Goal: Task Accomplishment & Management: Use online tool/utility

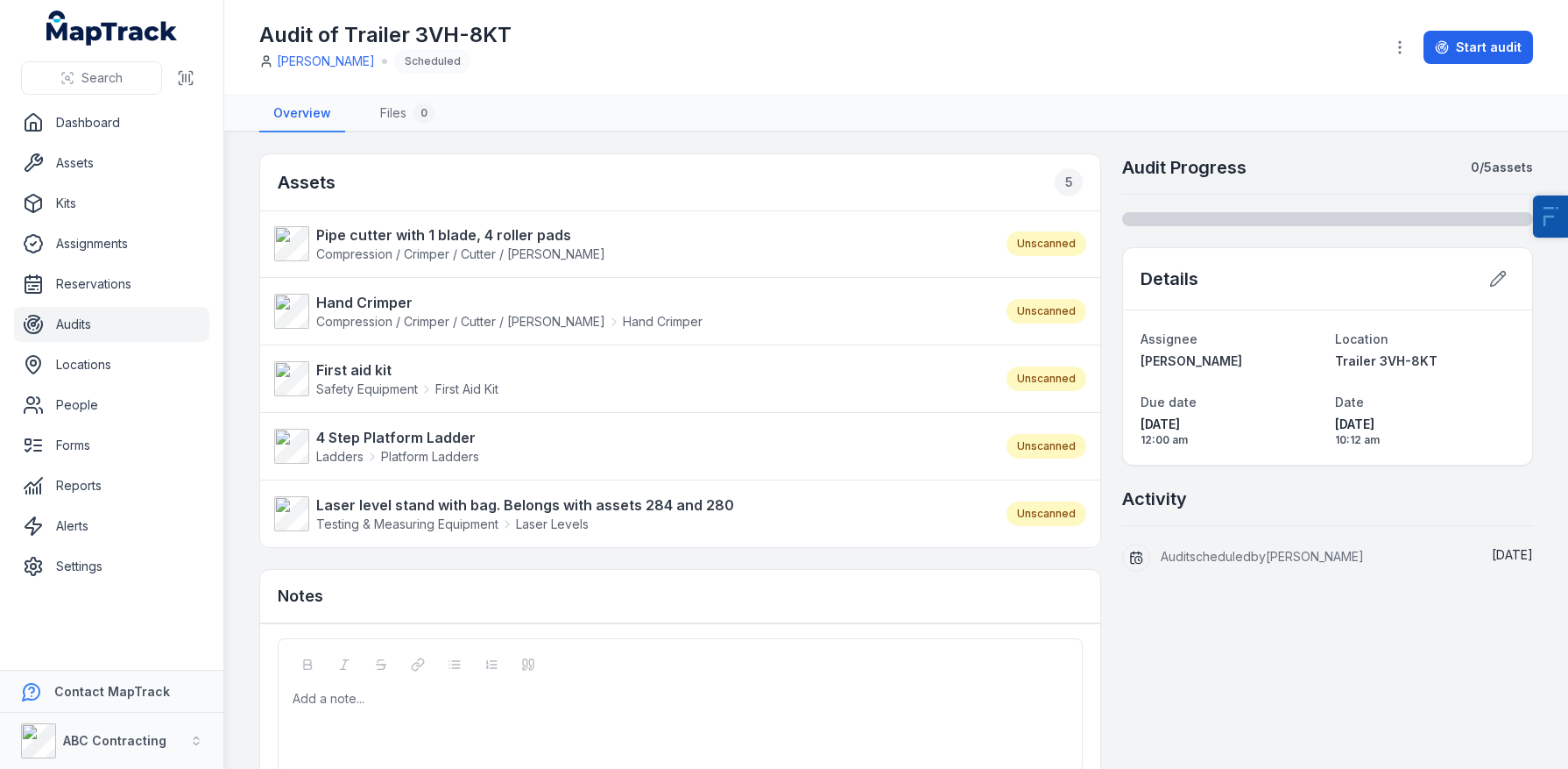
click at [735, 116] on nav "Overview Files 0" at bounding box center [896, 114] width 1273 height 37
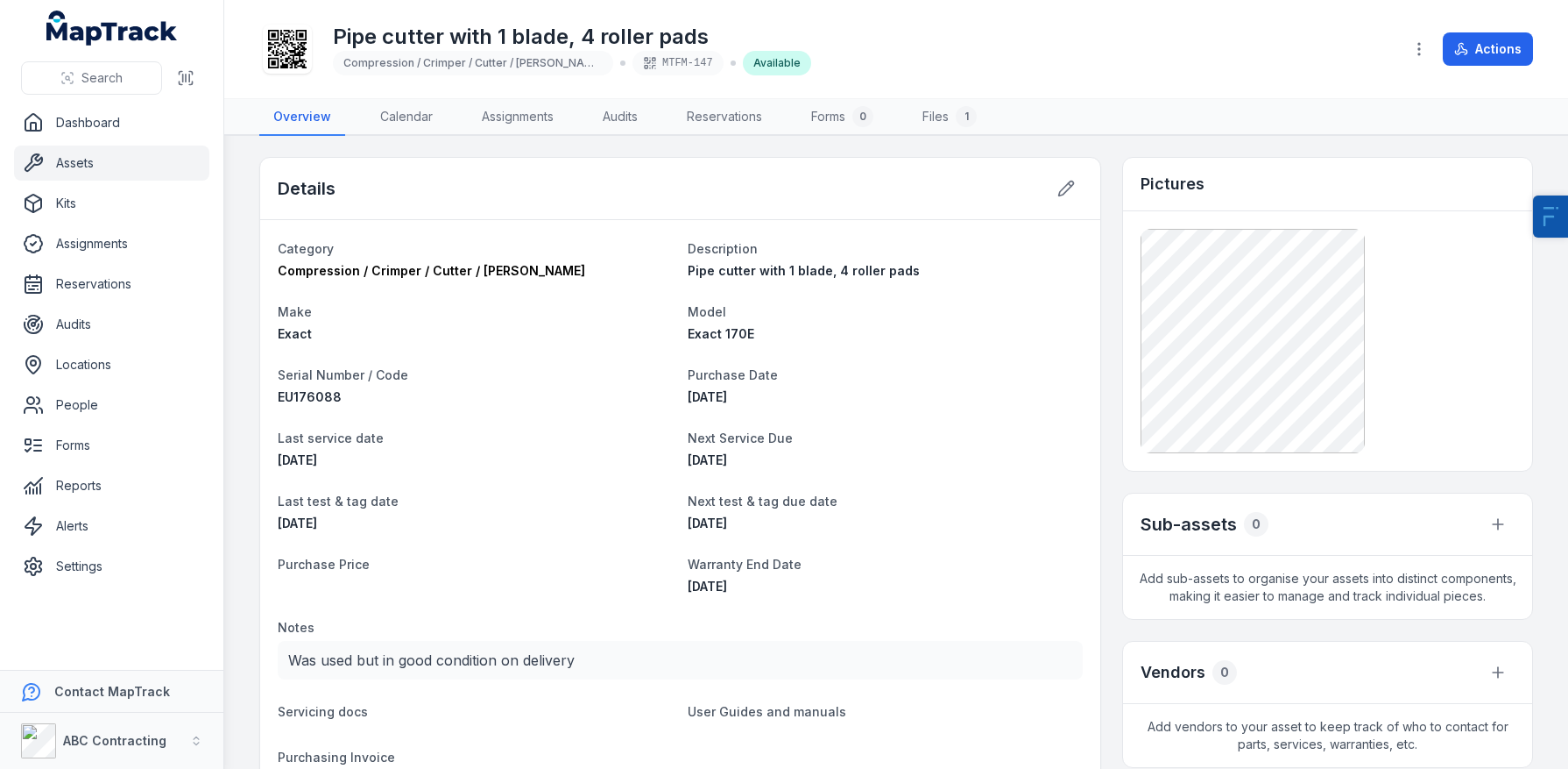
click at [290, 60] on icon at bounding box center [287, 49] width 39 height 39
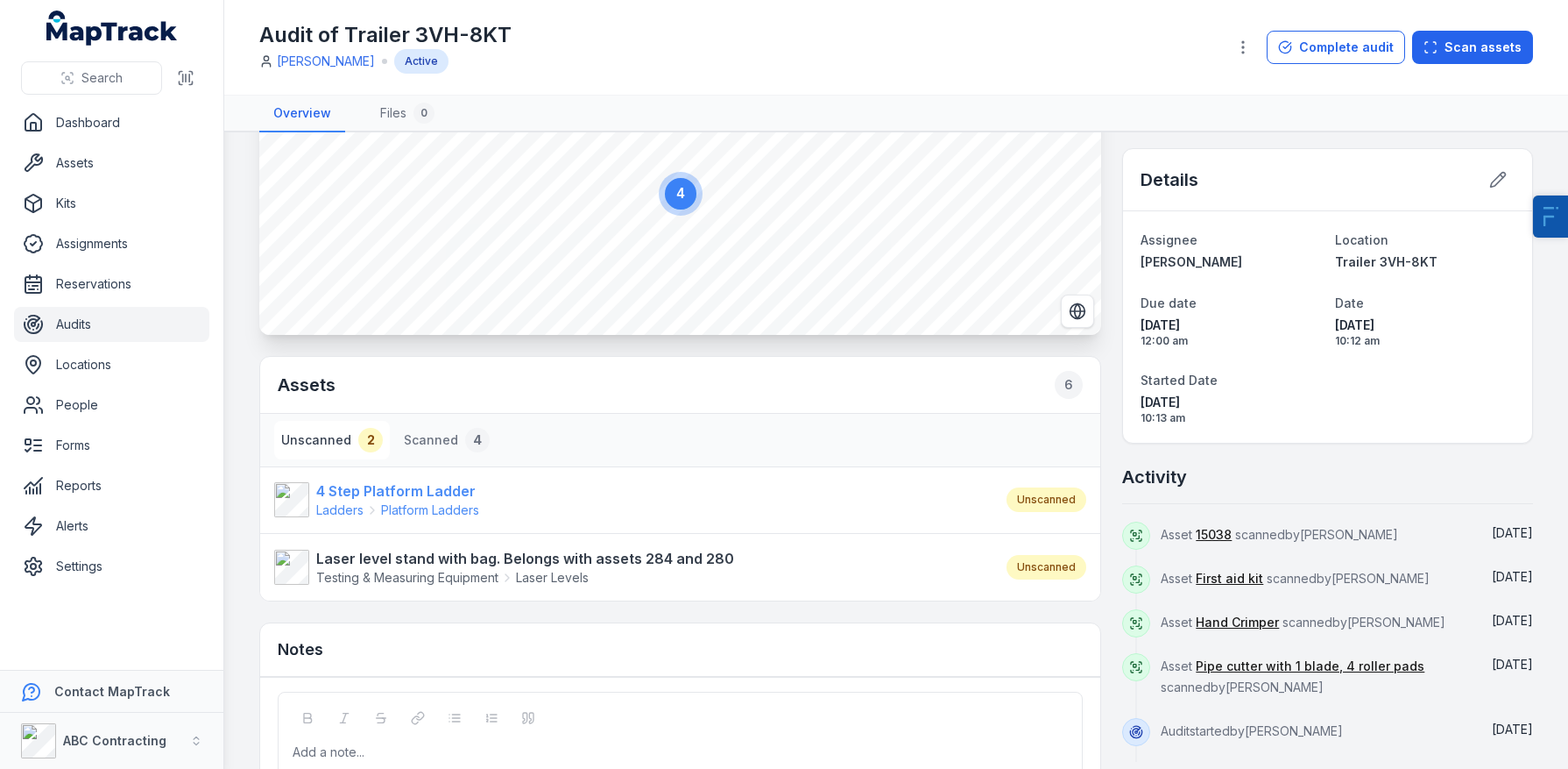
scroll to position [111, 0]
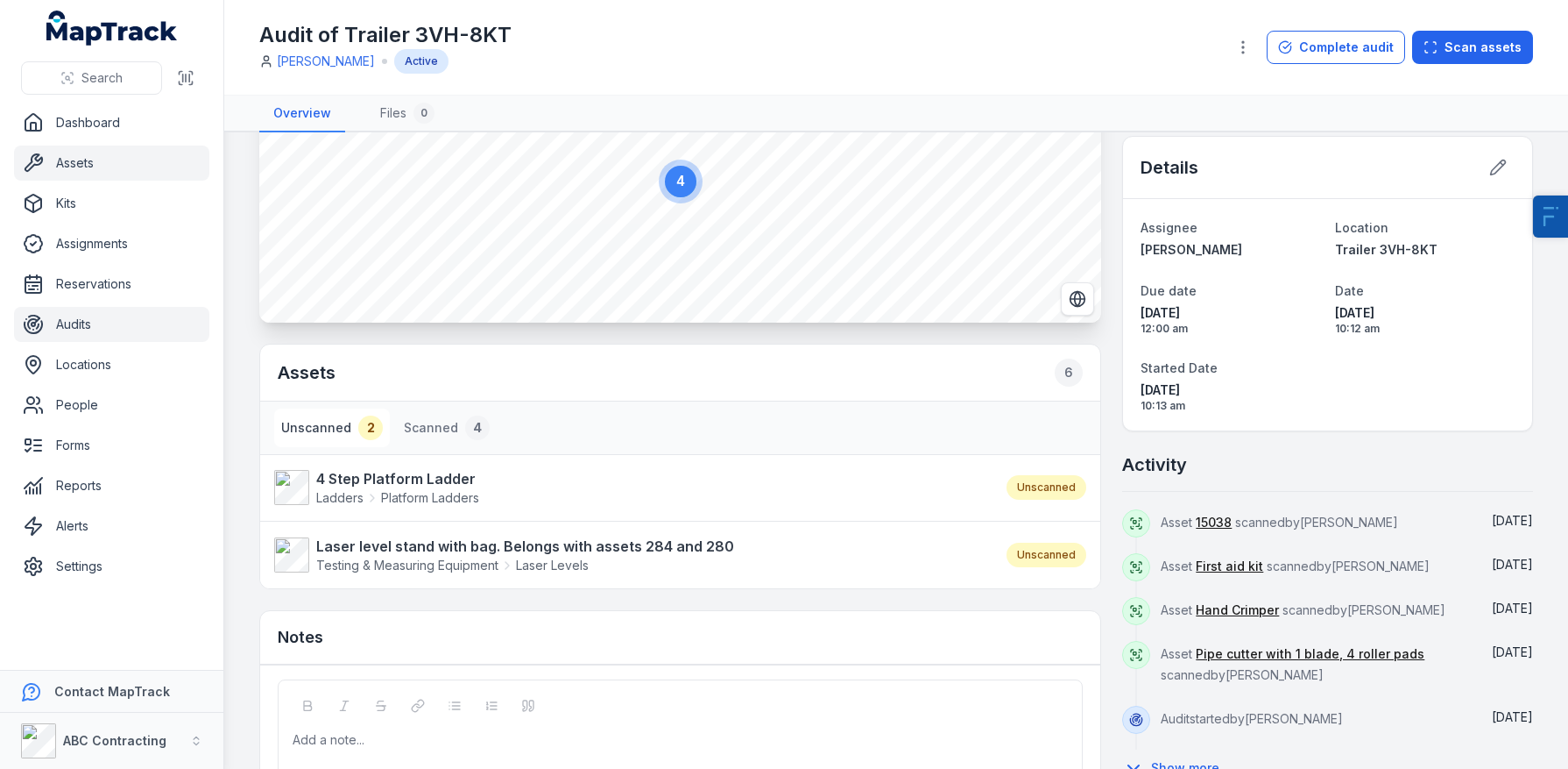
click at [82, 178] on link "Assets" at bounding box center [112, 163] width 196 height 35
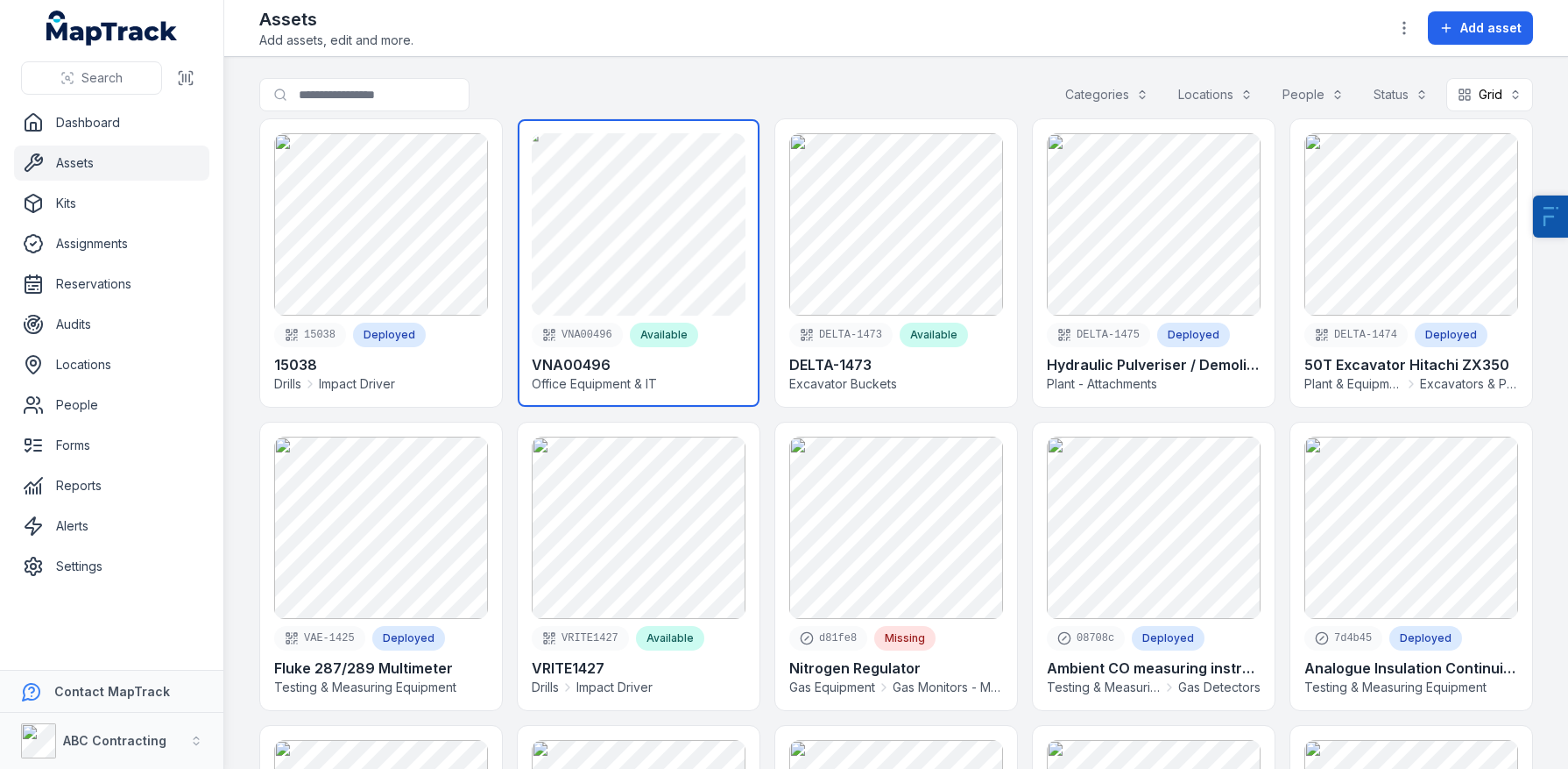
click at [578, 226] on link at bounding box center [638, 263] width 242 height 287
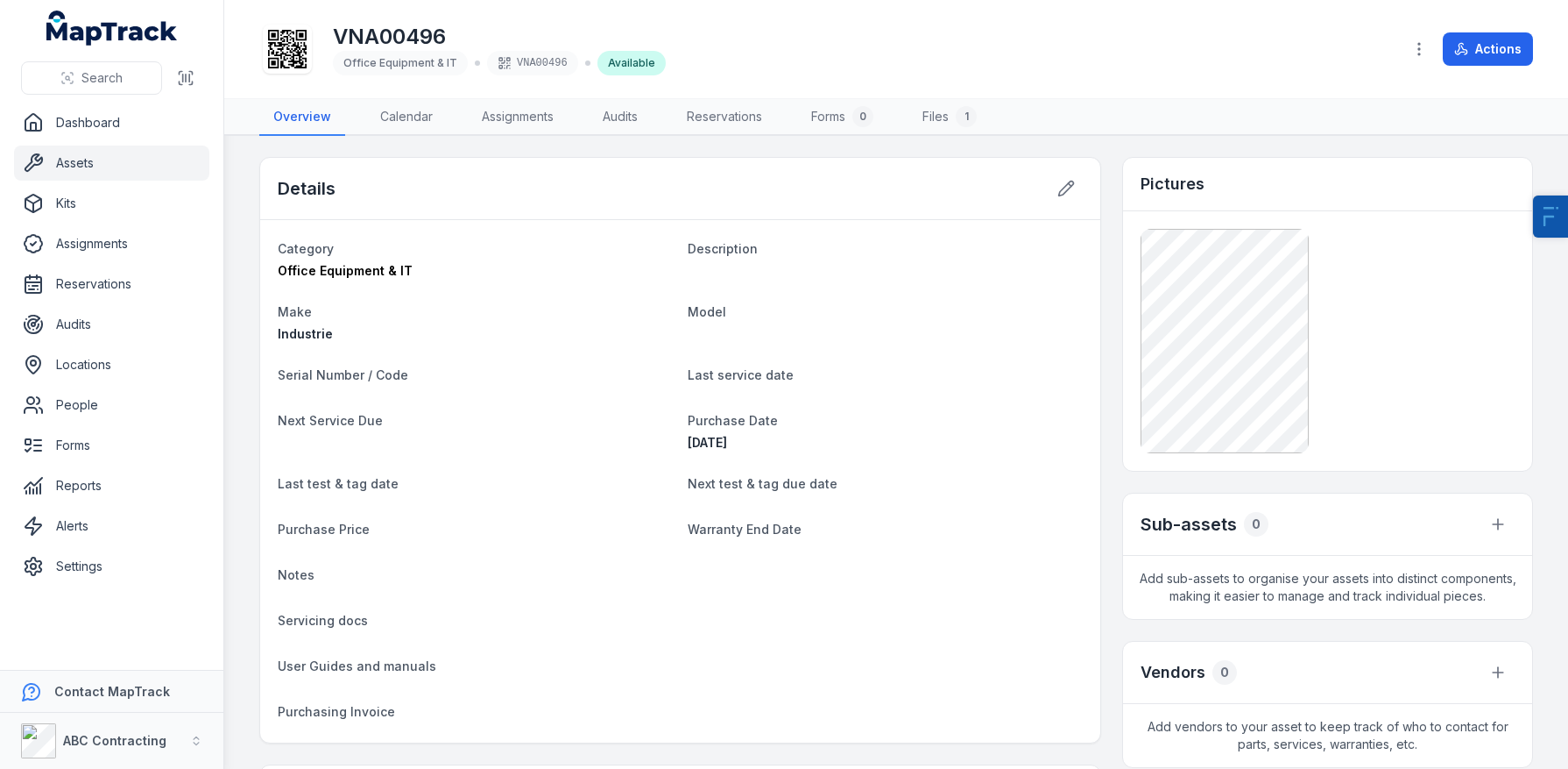
click at [284, 42] on icon at bounding box center [287, 49] width 39 height 39
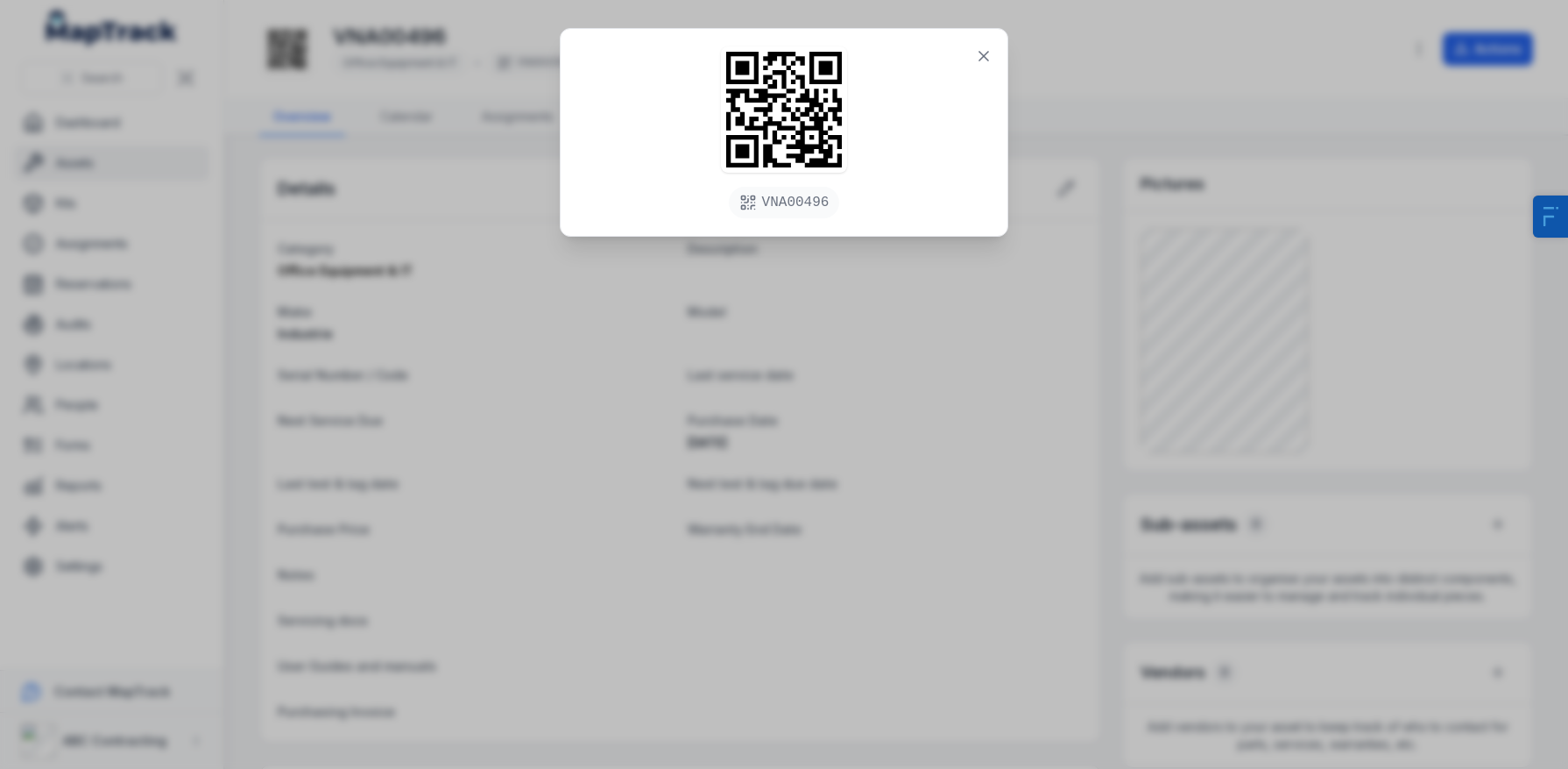
click at [47, 211] on div "VNA00496" at bounding box center [784, 384] width 1568 height 769
click at [98, 170] on div "VNA00496" at bounding box center [784, 384] width 1568 height 769
click at [968, 57] on button at bounding box center [983, 56] width 34 height 34
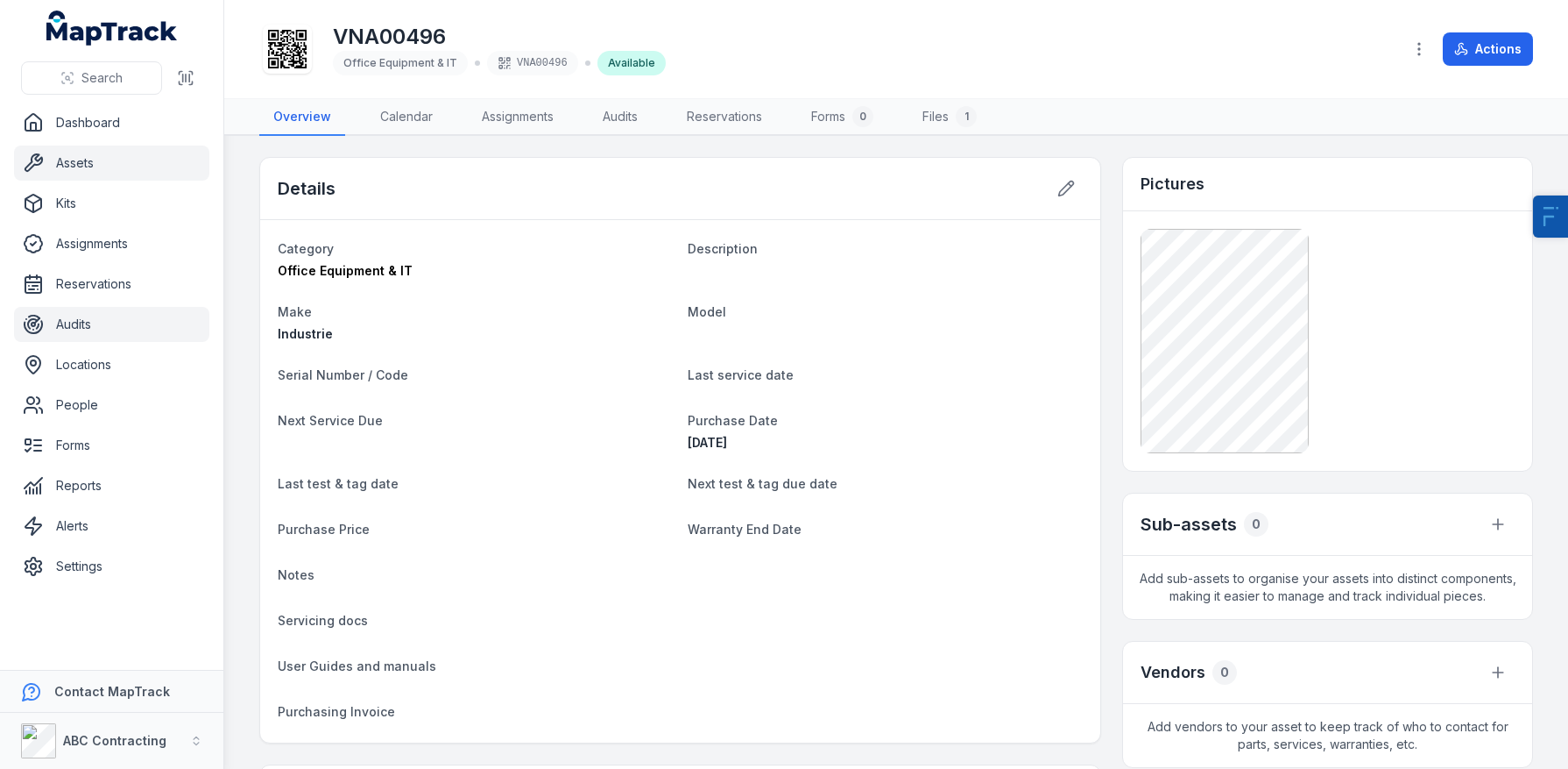
click at [100, 314] on link "Audits" at bounding box center [112, 324] width 196 height 35
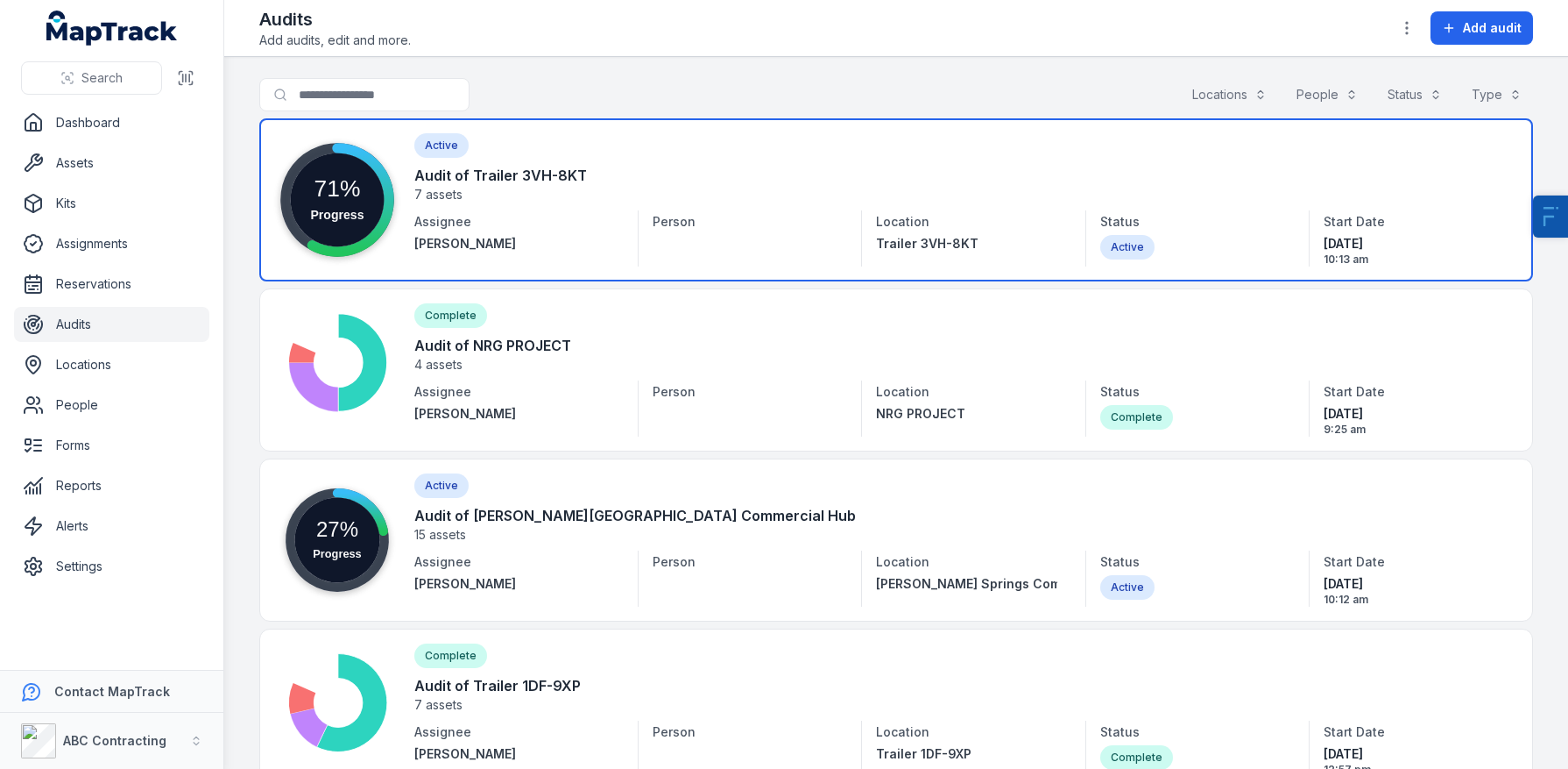
click at [485, 202] on link at bounding box center [896, 199] width 1273 height 163
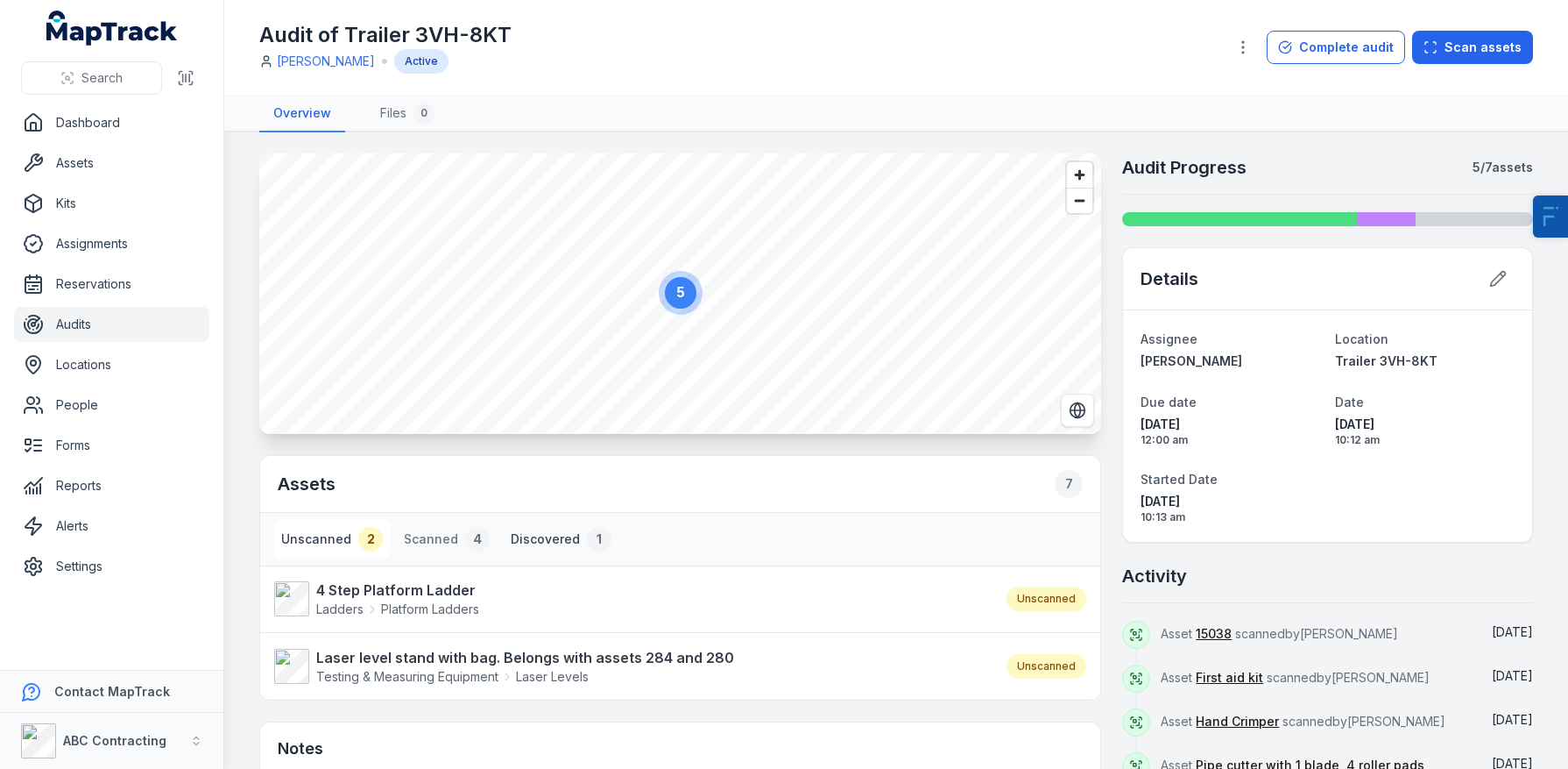
click at [533, 534] on button "Discovered 1" at bounding box center [561, 539] width 115 height 39
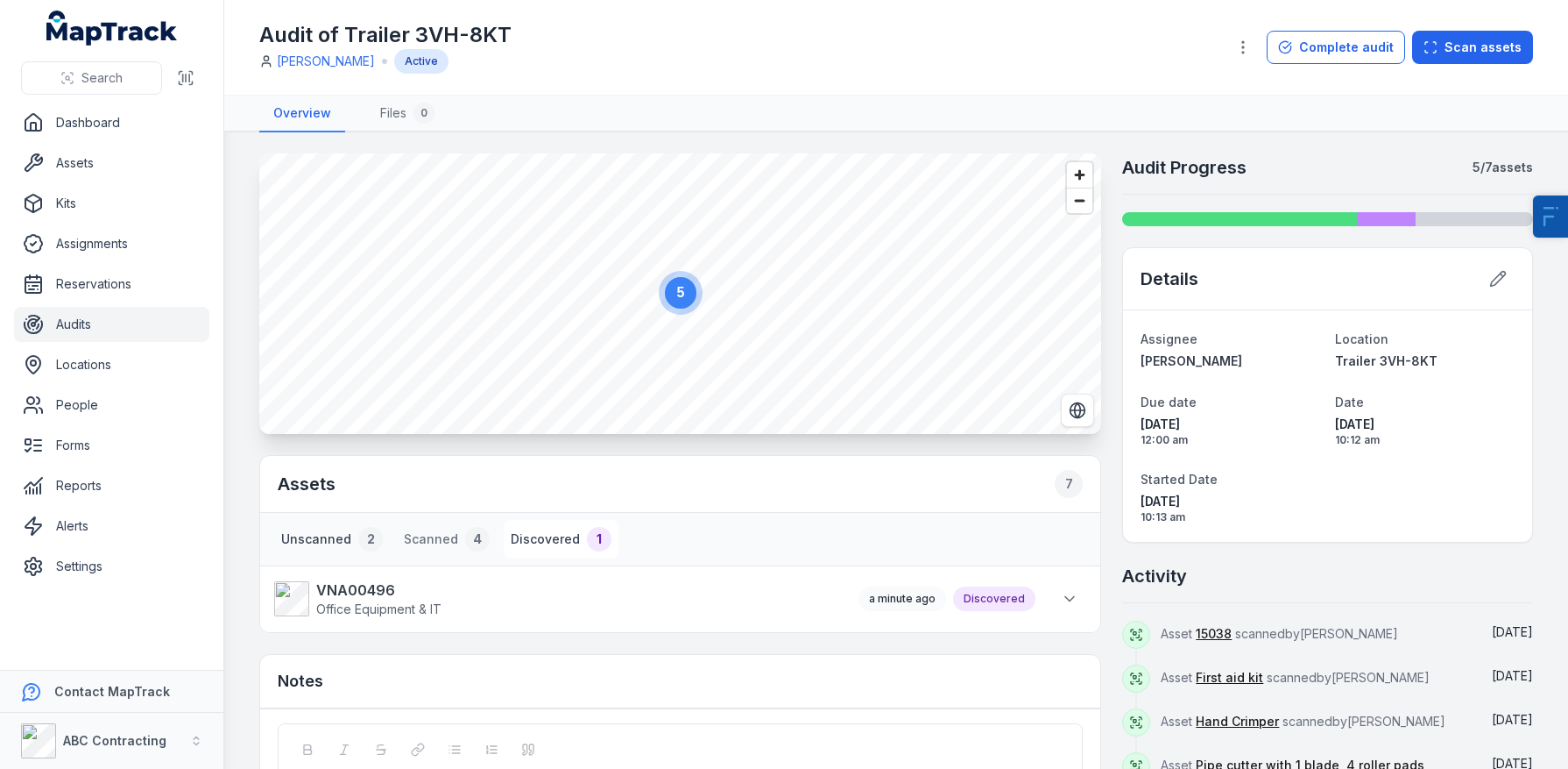
click at [354, 533] on button "Unscanned 2" at bounding box center [332, 539] width 116 height 39
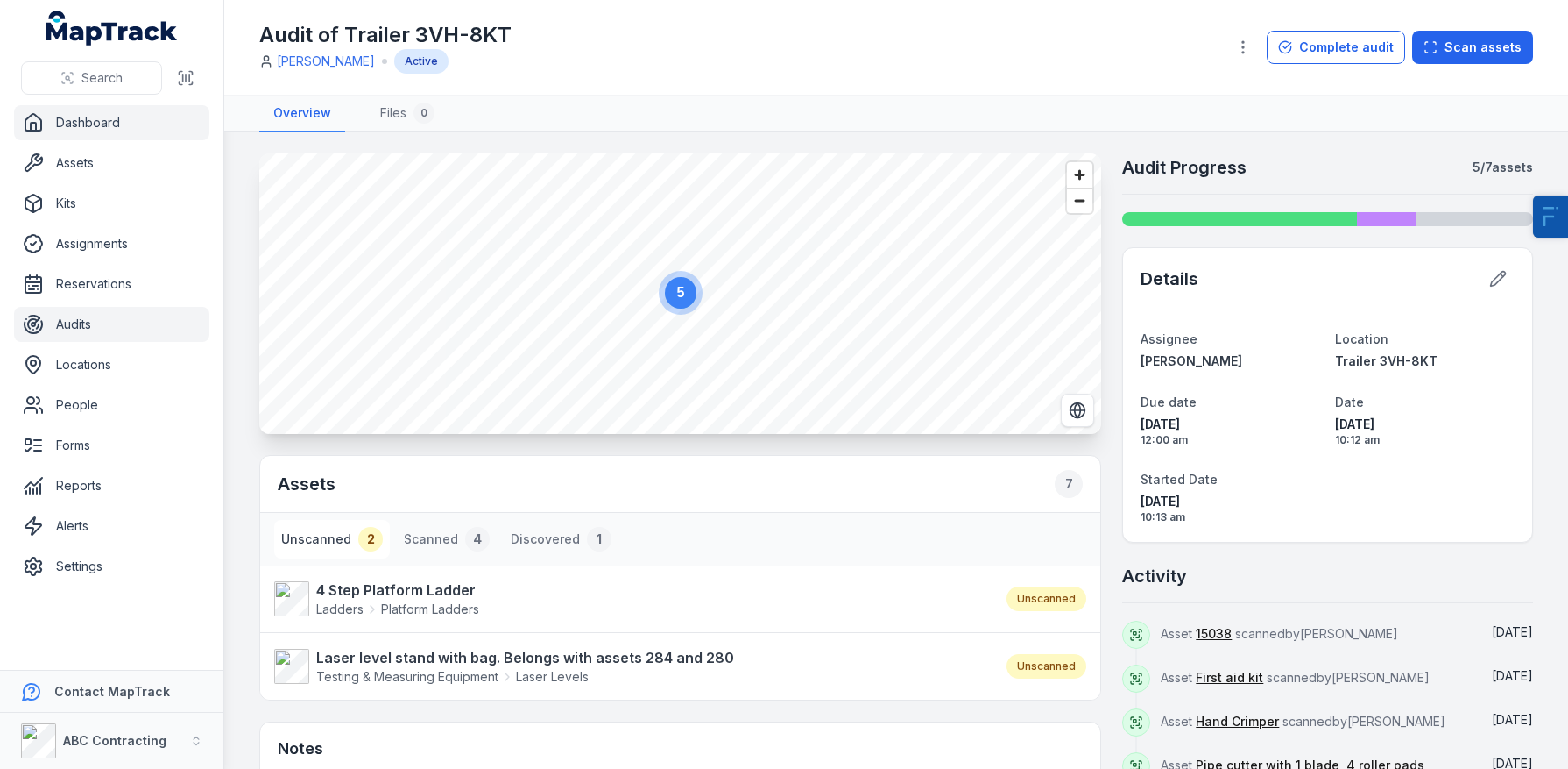
click at [91, 122] on link "Dashboard" at bounding box center [112, 122] width 196 height 35
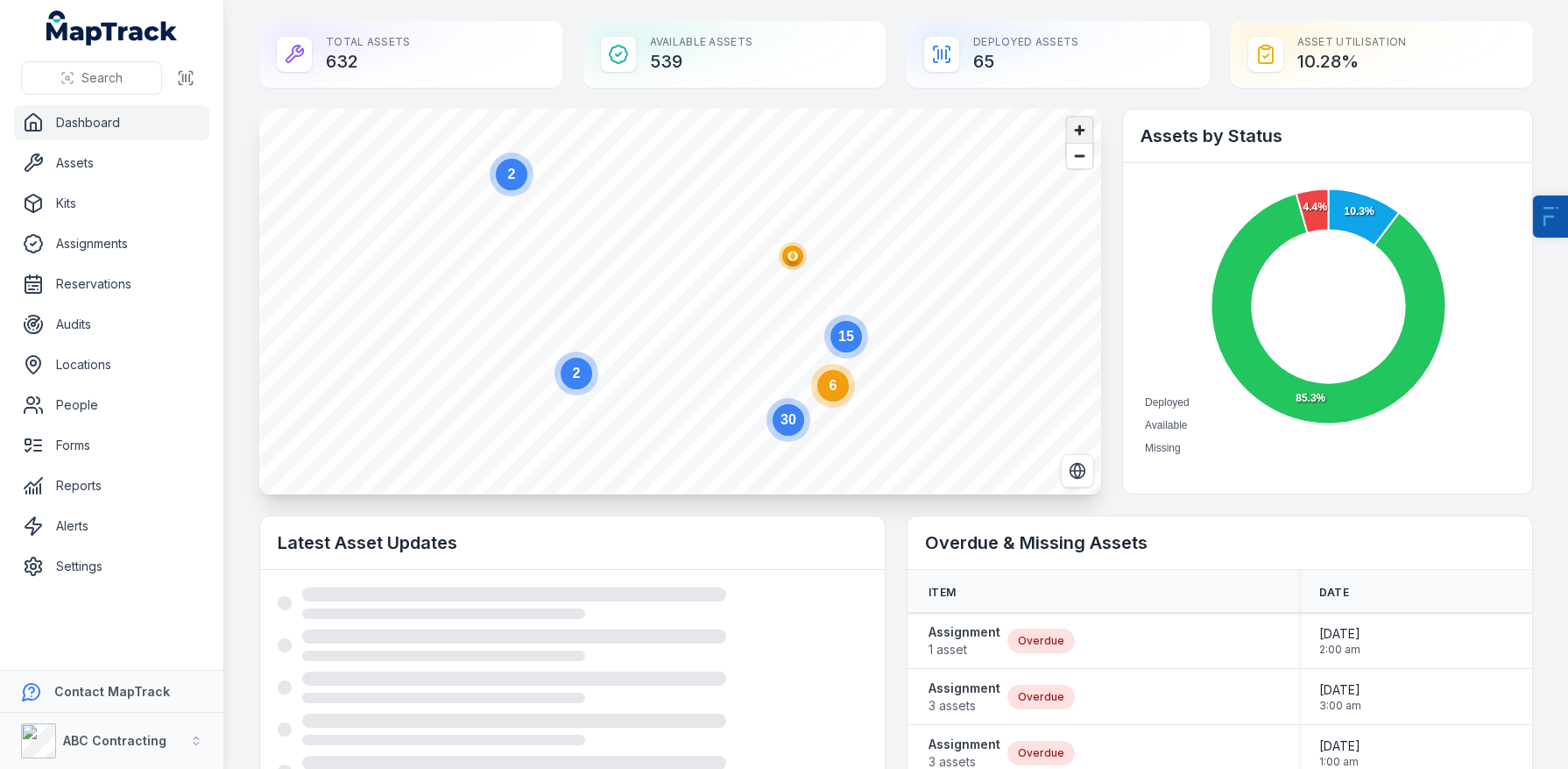
click at [1087, 128] on span "Zoom in" at bounding box center [1080, 130] width 25 height 25
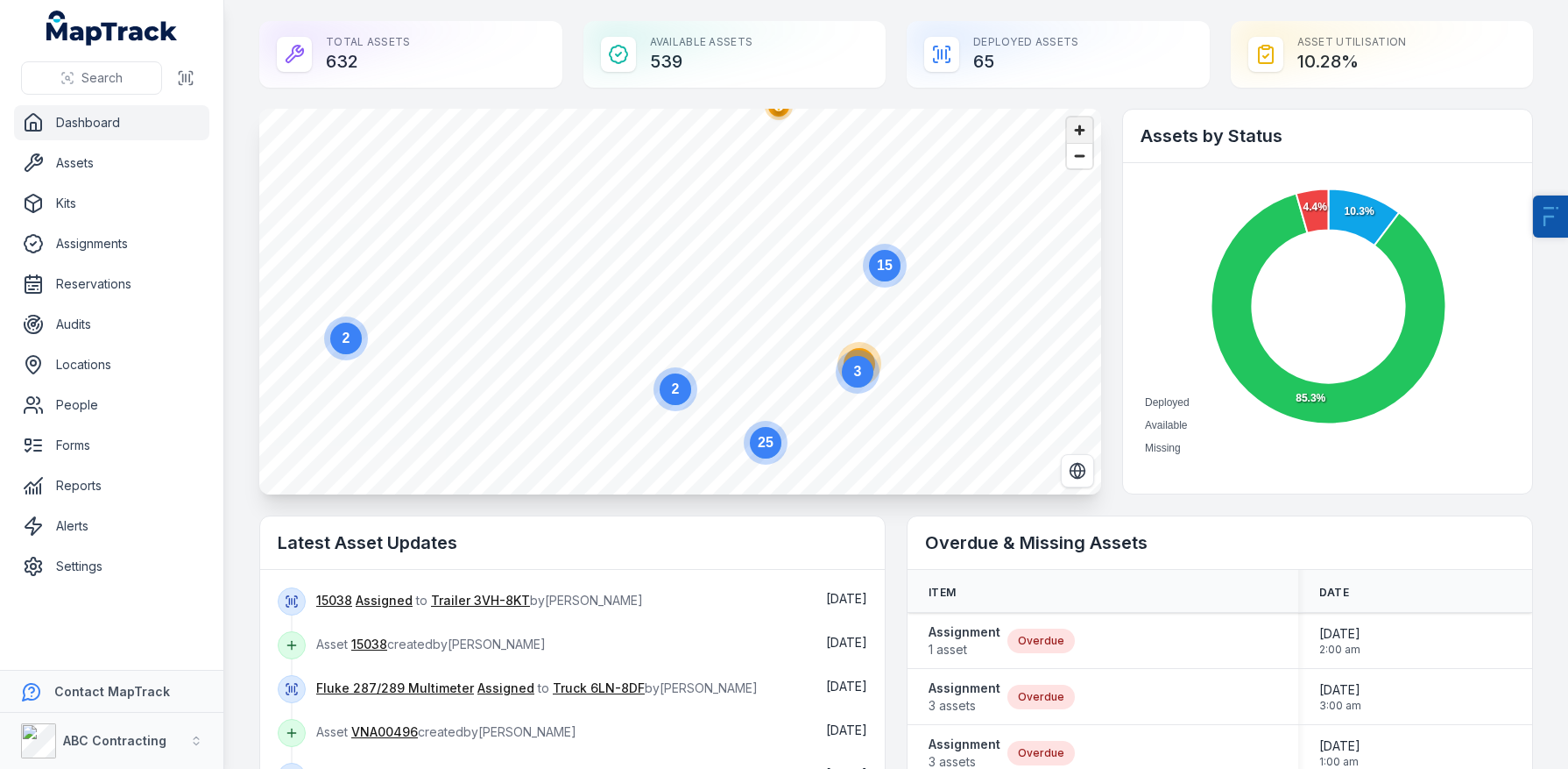
click at [1070, 130] on span "Zoom in" at bounding box center [1080, 130] width 25 height 25
